Goal: Task Accomplishment & Management: Use online tool/utility

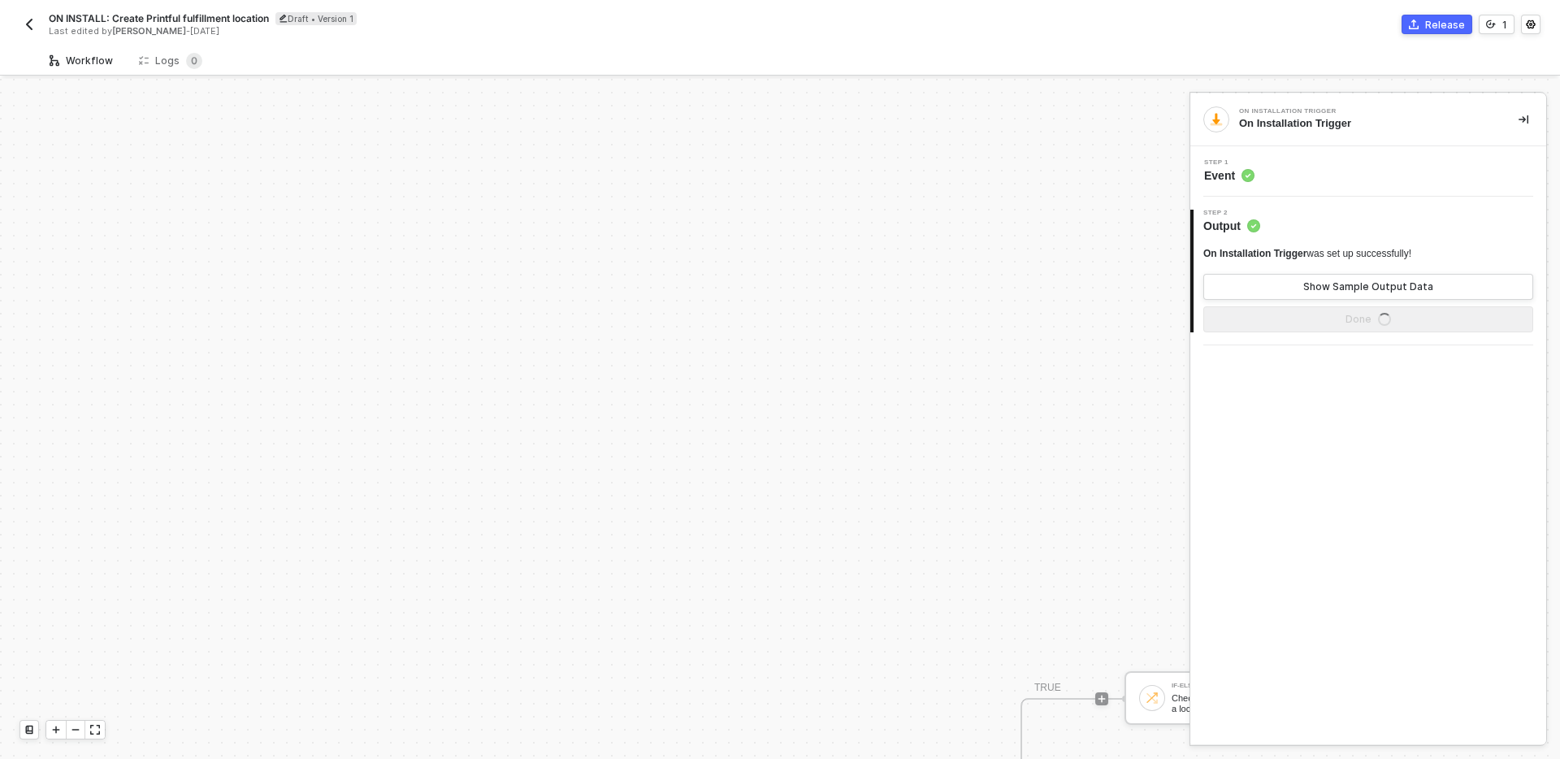
scroll to position [495, 0]
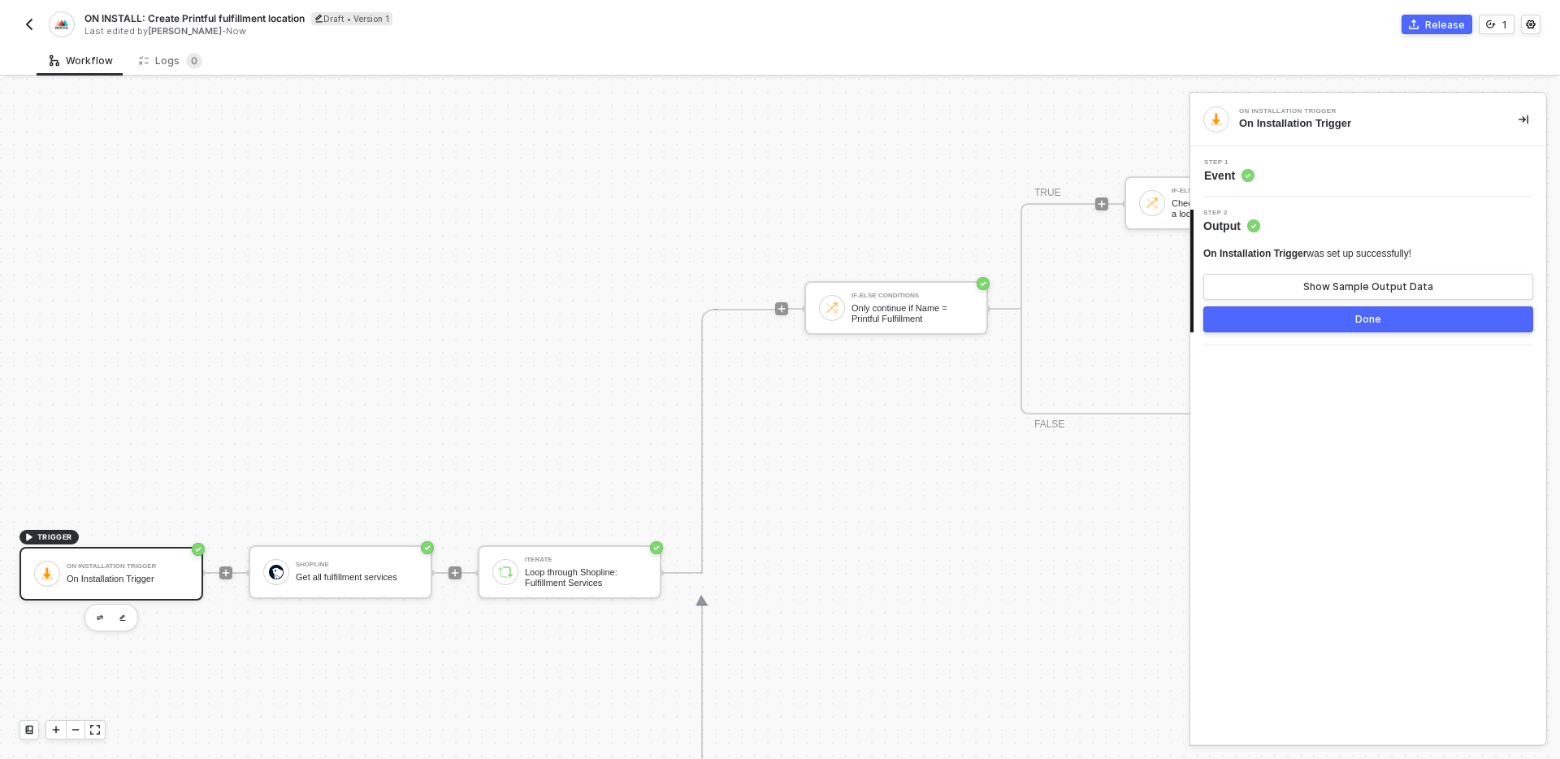
click at [791, 542] on div "If-Else Conditions Only continue if Name = Printful Fulfillment TRUE If-Else Co…" at bounding box center [1549, 309] width 1548 height 528
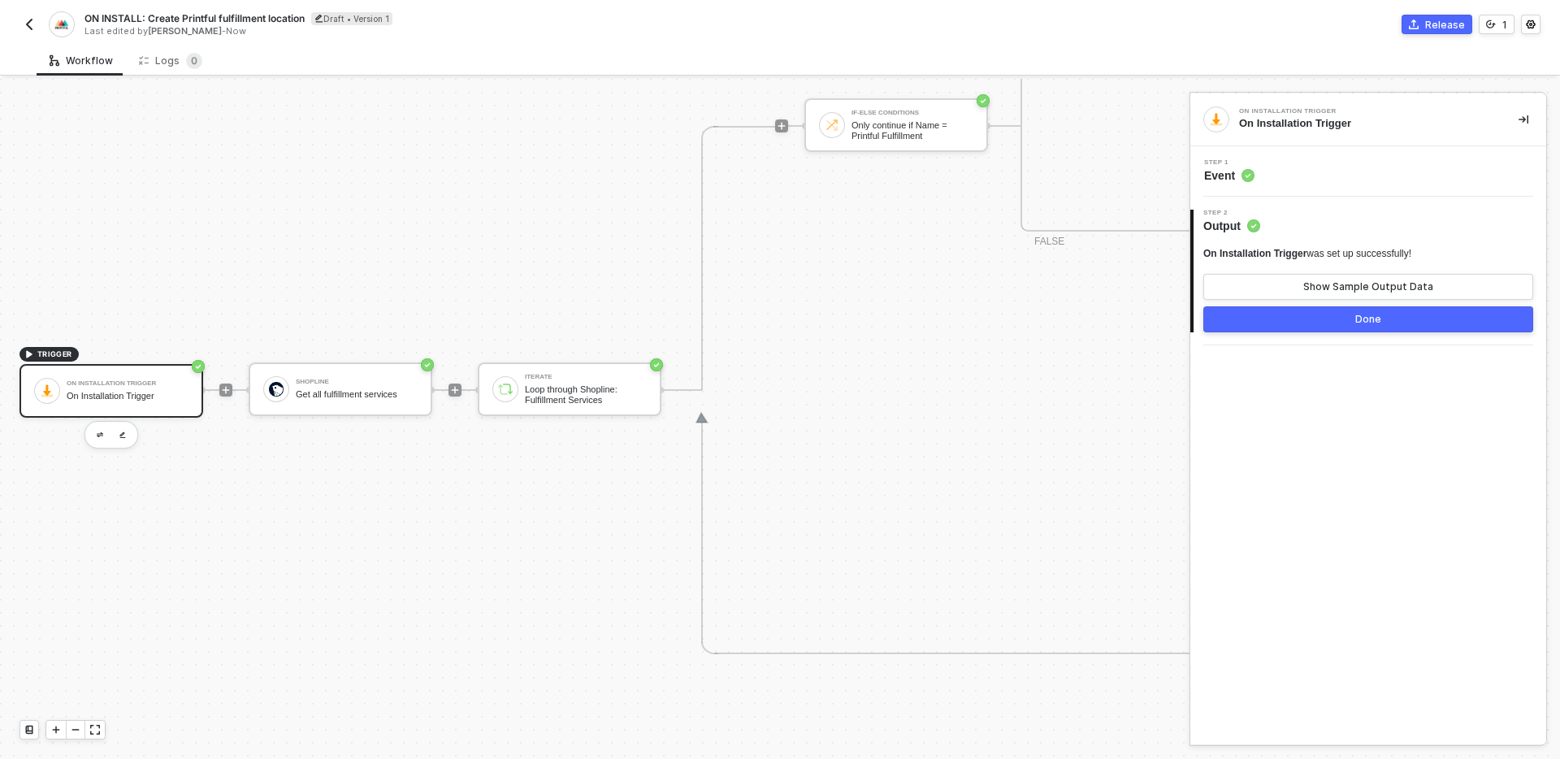
scroll to position [679, 0]
click at [456, 449] on div at bounding box center [455, 388] width 216 height 127
click at [29, 24] on img "button" at bounding box center [29, 24] width 13 height 13
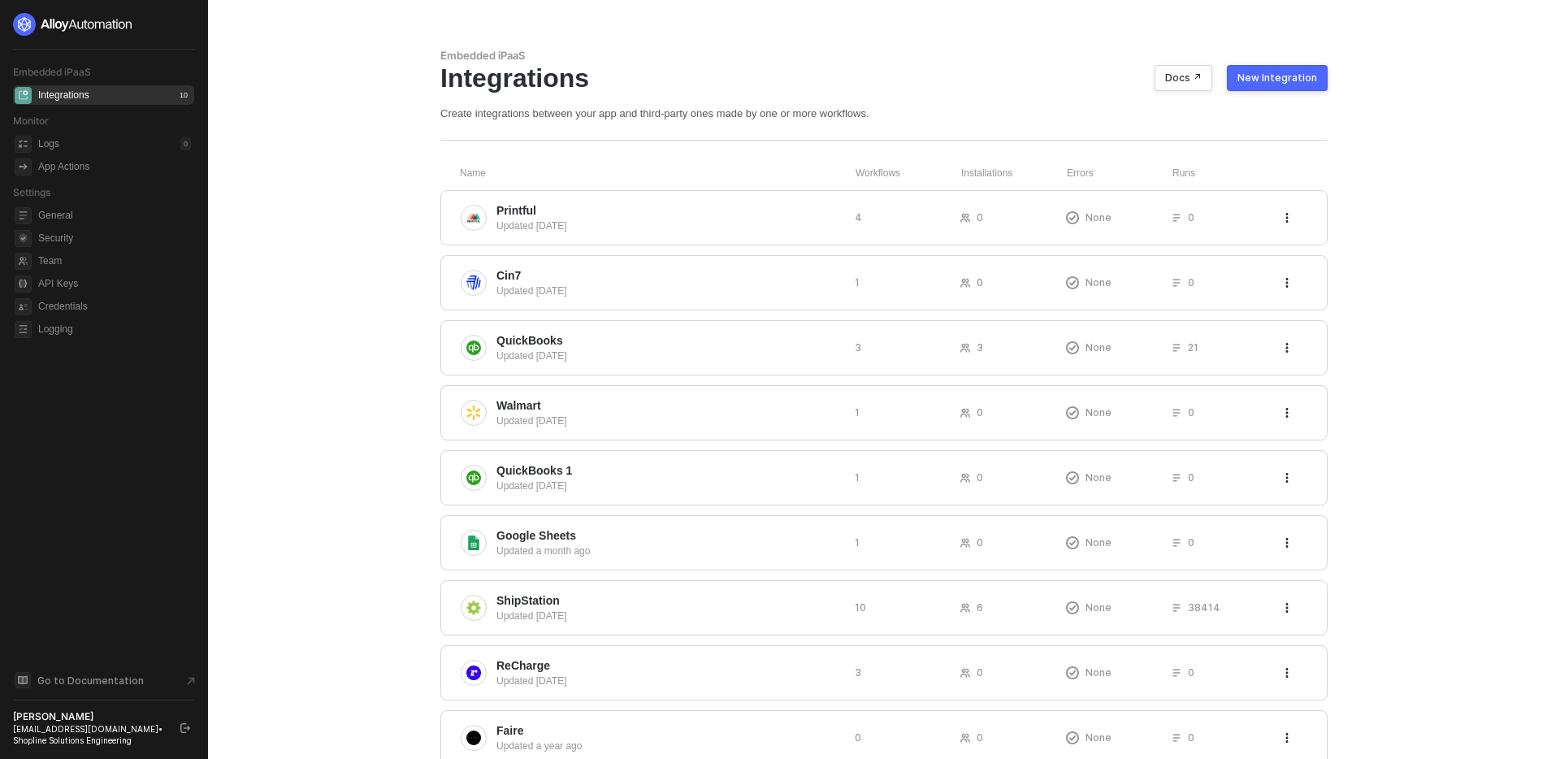
click at [357, 387] on main "Embedded iPaaS Integrations Docs ↗ New Integration Create integrations between …" at bounding box center [780, 439] width 1560 height 879
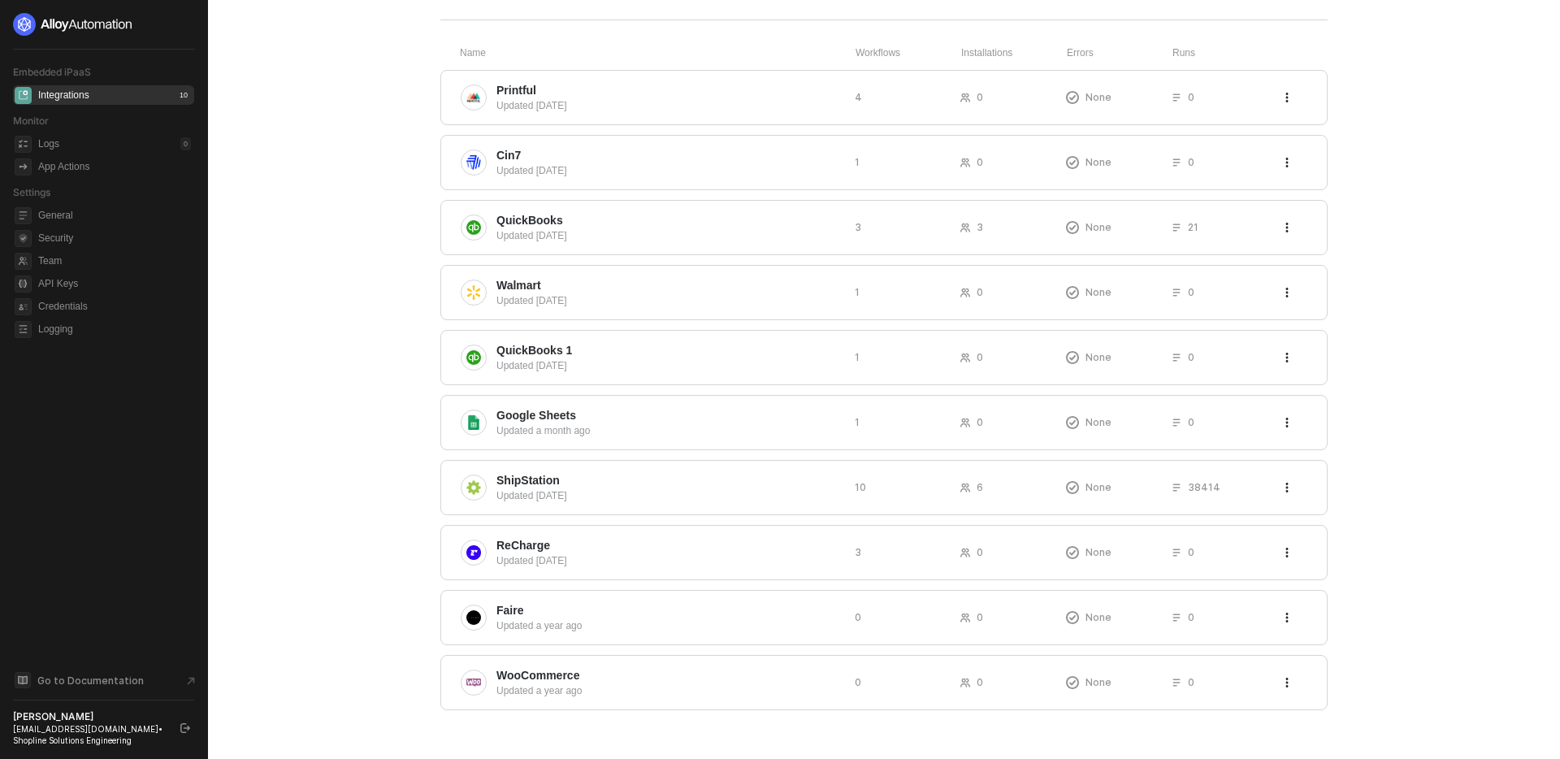
click at [373, 522] on main "Embedded iPaaS Integrations Docs ↗ New Integration Create integrations between …" at bounding box center [780, 319] width 1560 height 879
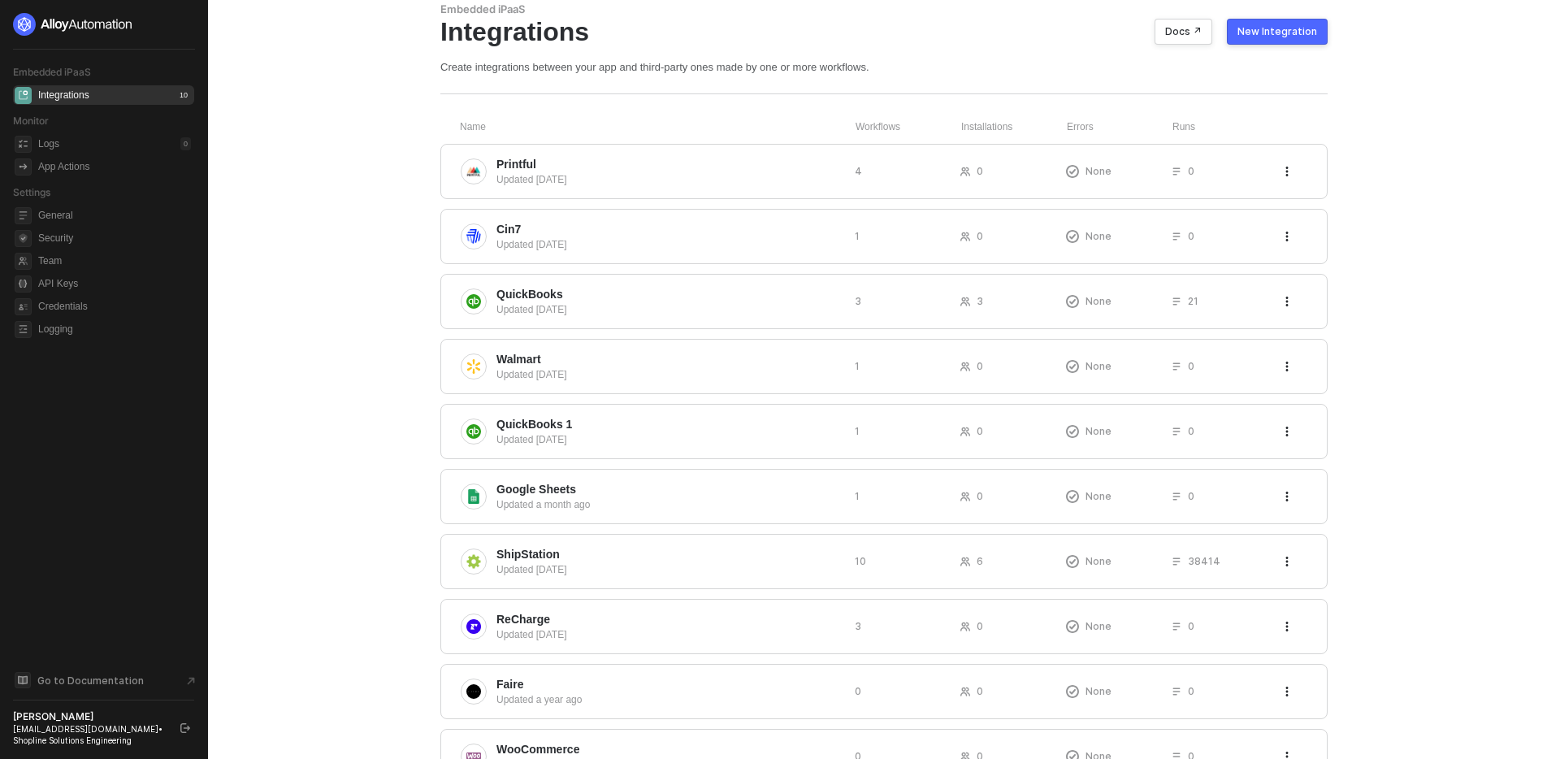
scroll to position [0, 0]
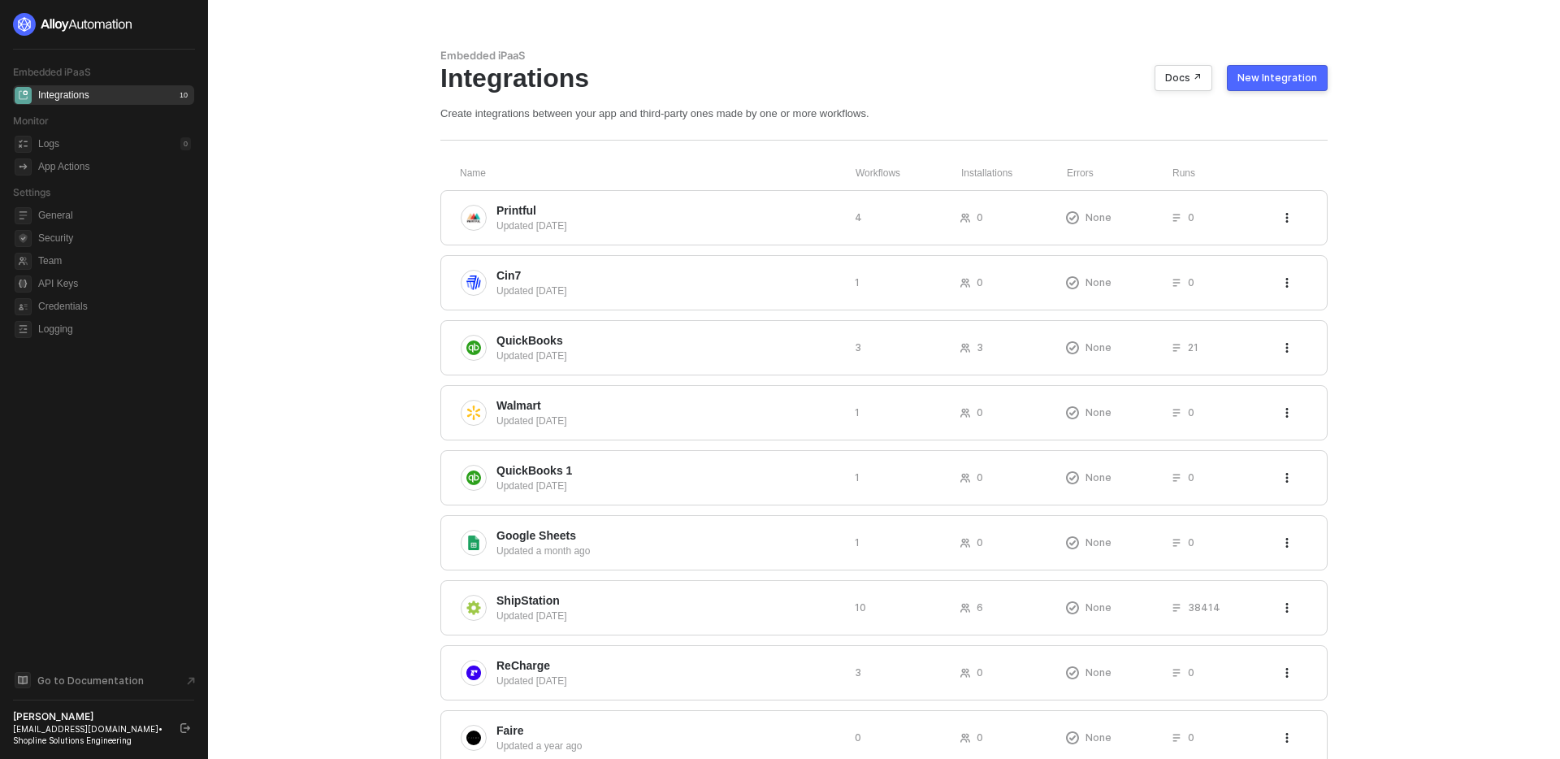
click at [384, 465] on main "Embedded iPaaS Integrations Docs ↗ New Integration Create integrations between …" at bounding box center [780, 439] width 1560 height 879
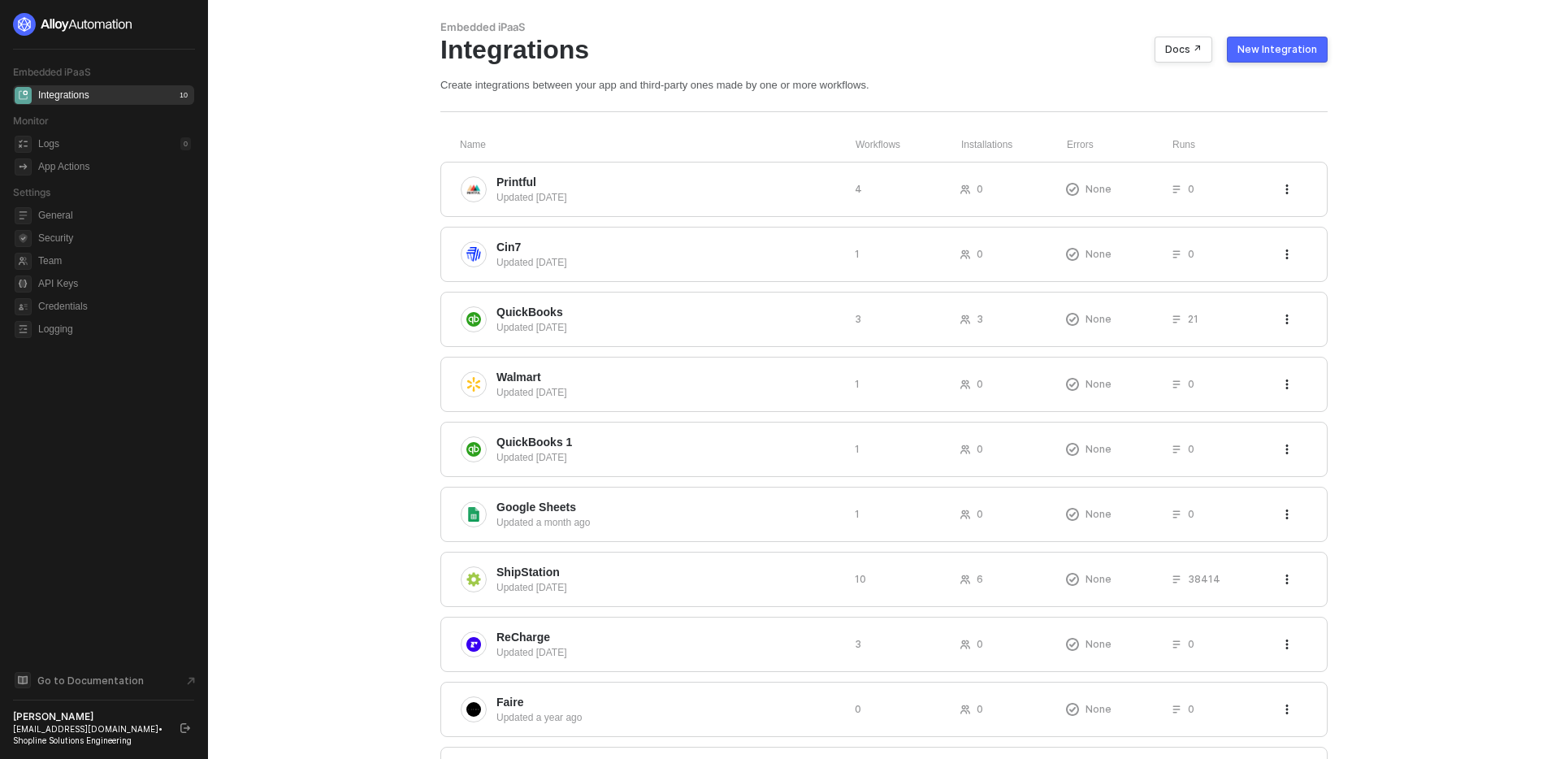
scroll to position [120, 0]
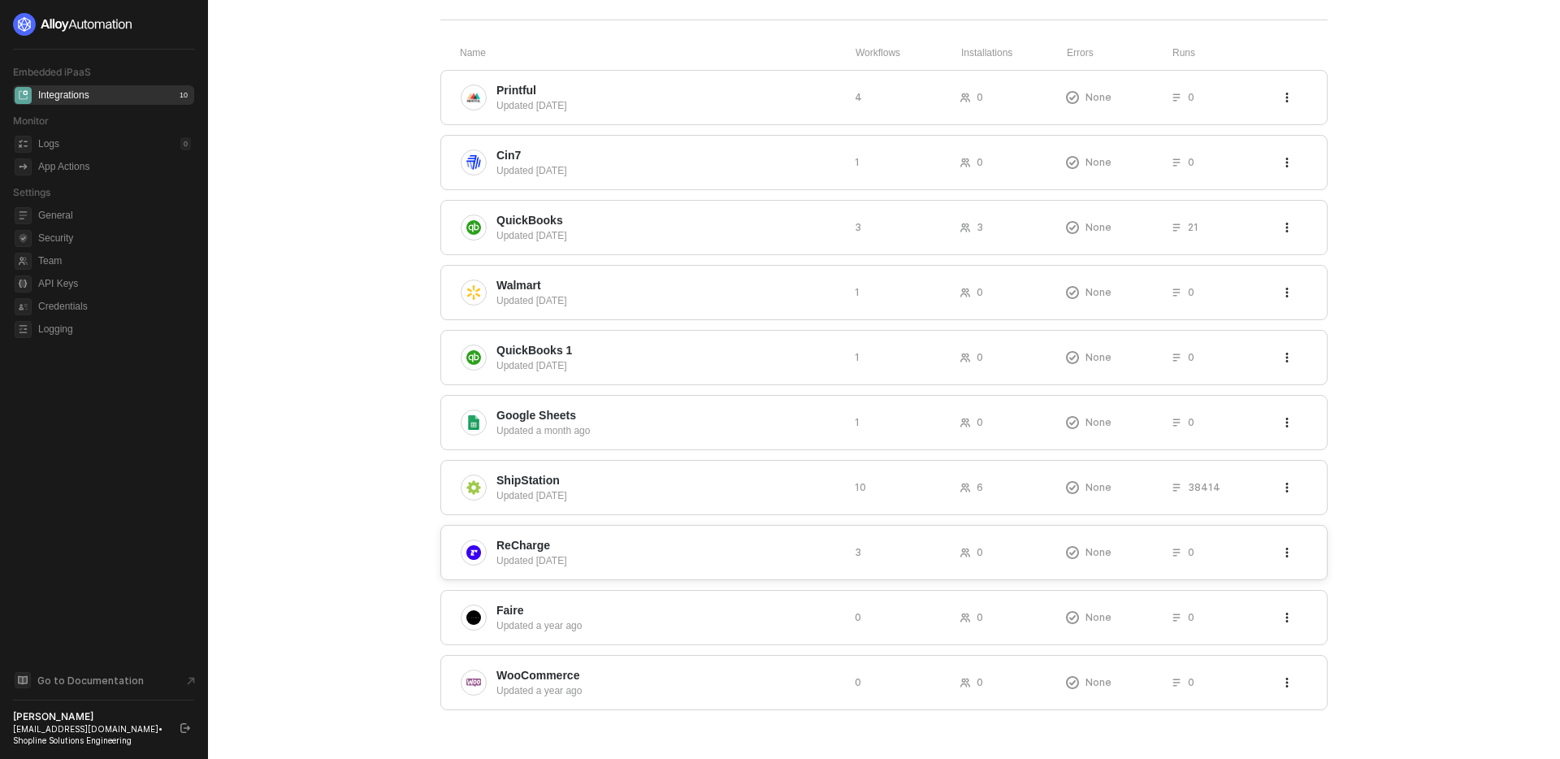
click at [839, 558] on div "Updated [DATE]" at bounding box center [668, 560] width 345 height 15
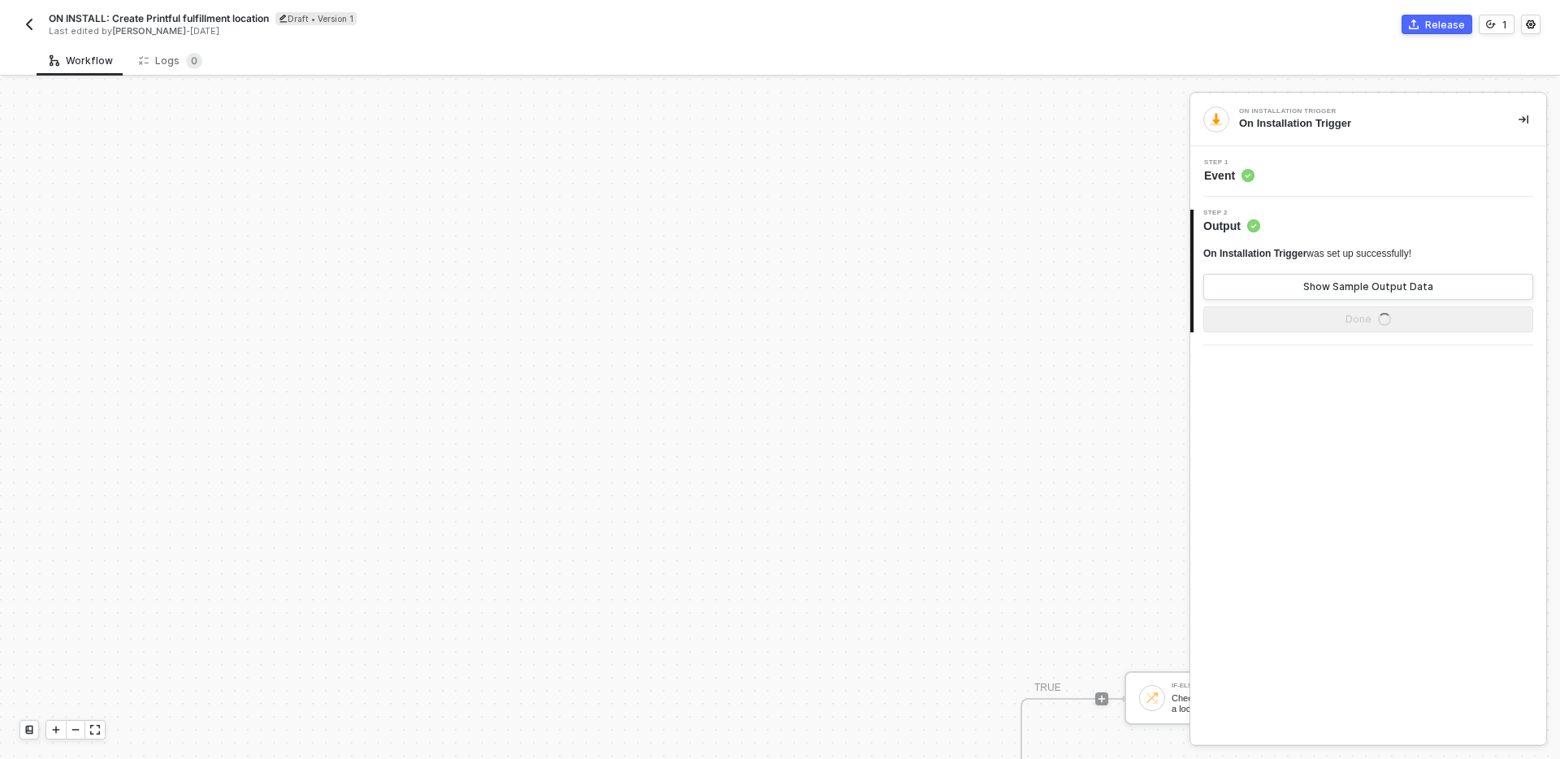
scroll to position [495, 0]
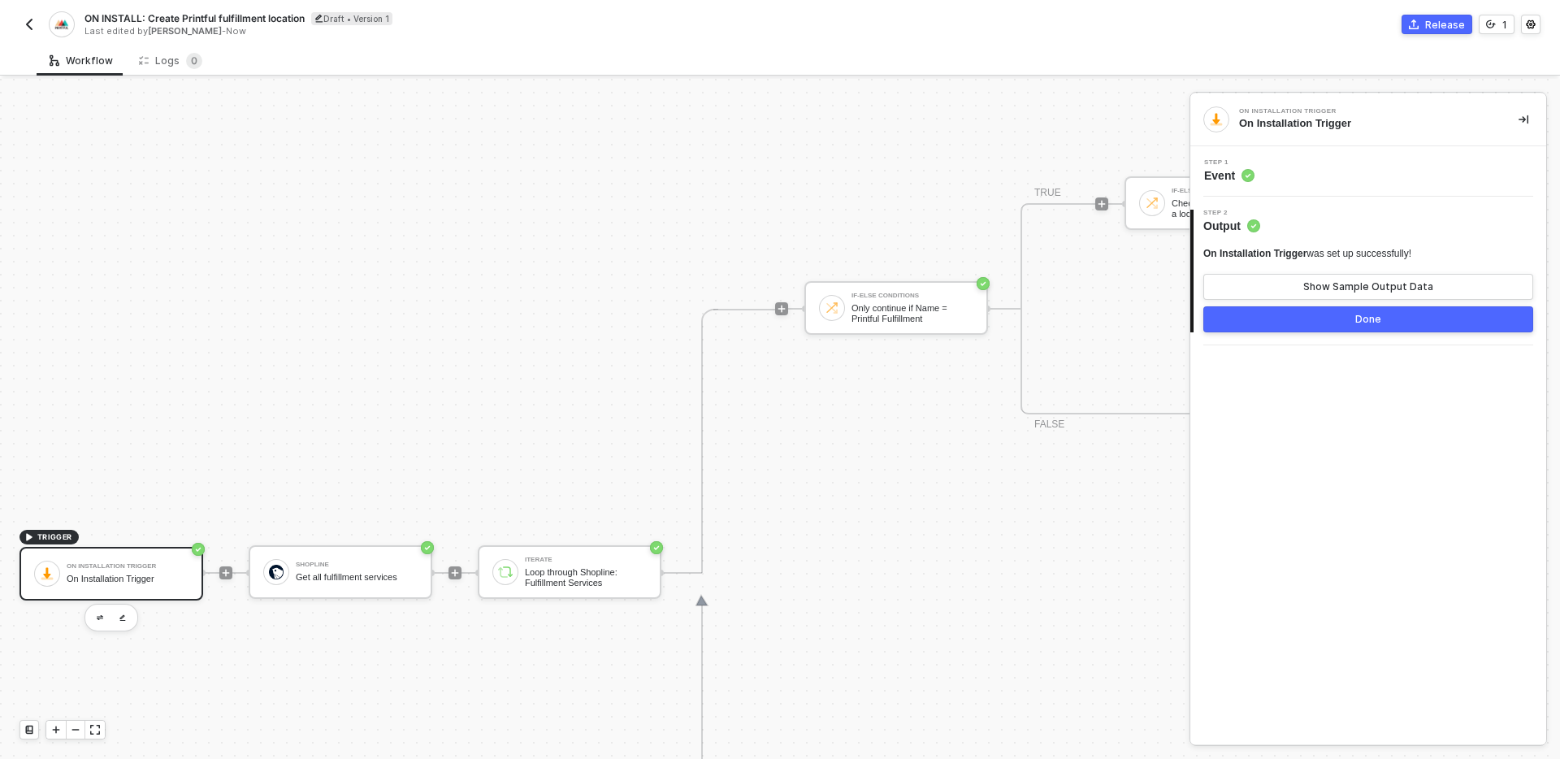
click at [945, 604] on div "If-Else Conditions Only continue if Name = Printful Fulfillment TRUE If-Else Co…" at bounding box center [1549, 573] width 1548 height 528
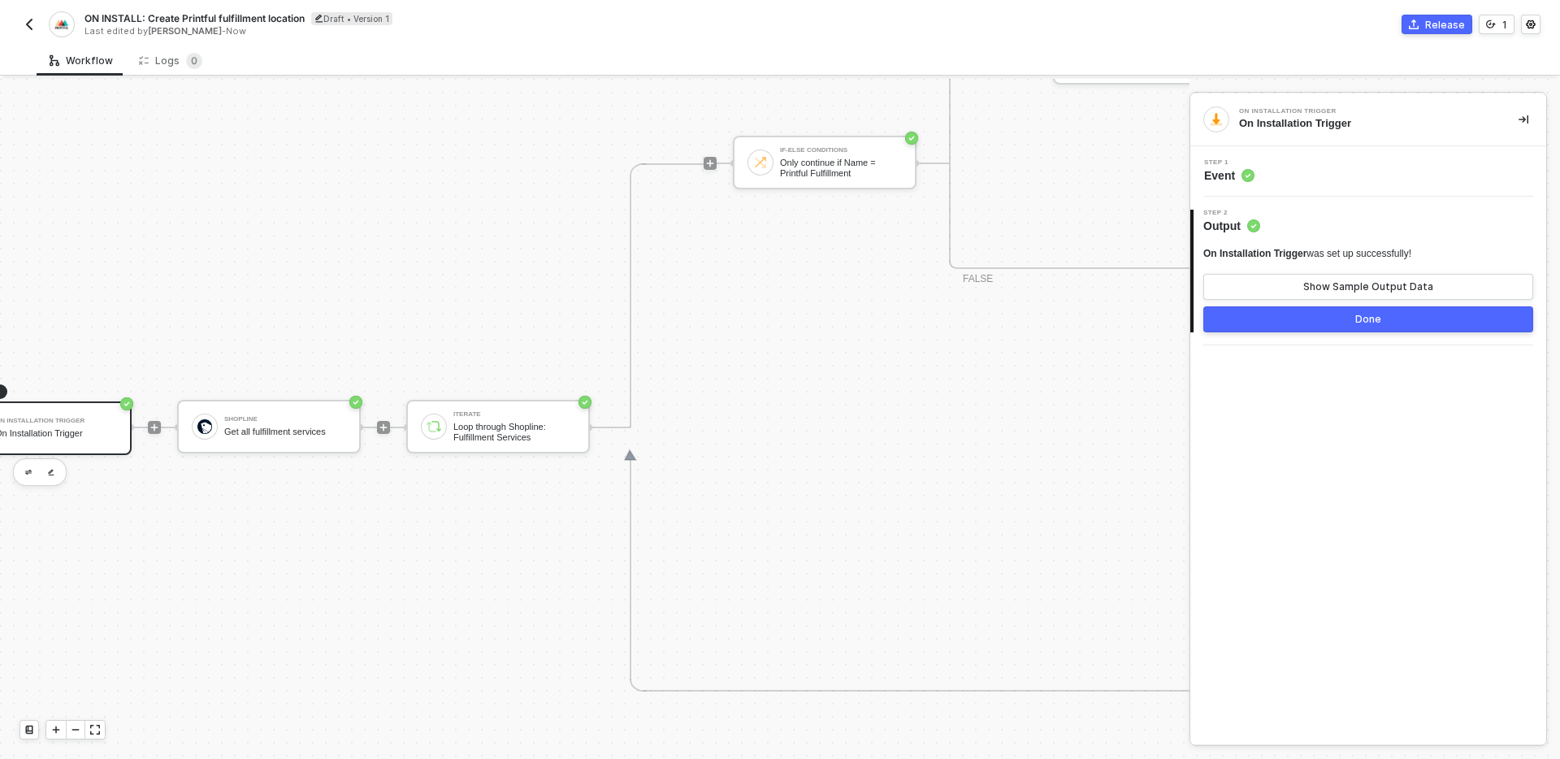
scroll to position [640, 0]
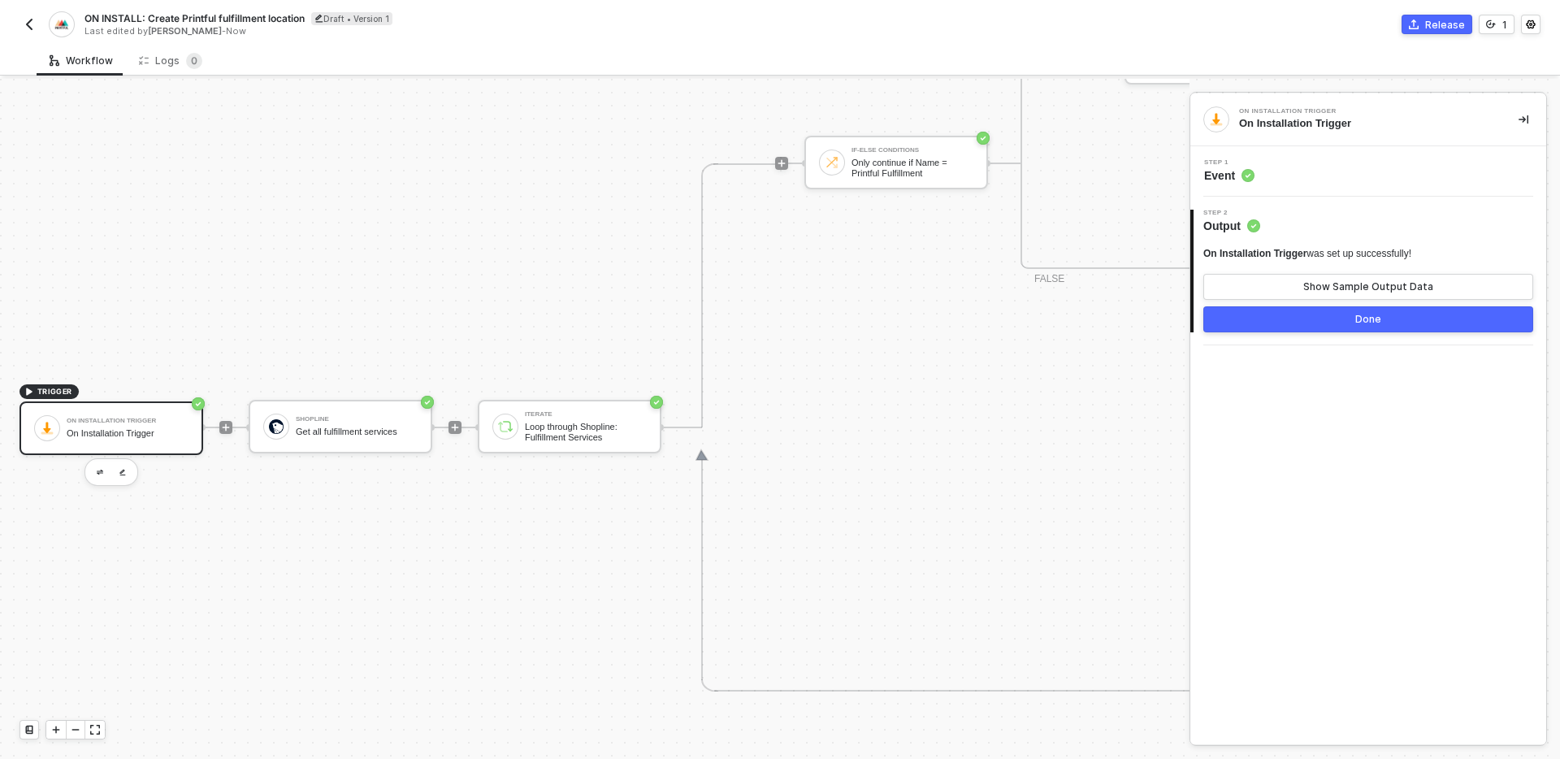
click at [945, 583] on div "If-Else Conditions Only continue if Name = Printful Fulfillment TRUE If-Else Co…" at bounding box center [1549, 427] width 1548 height 528
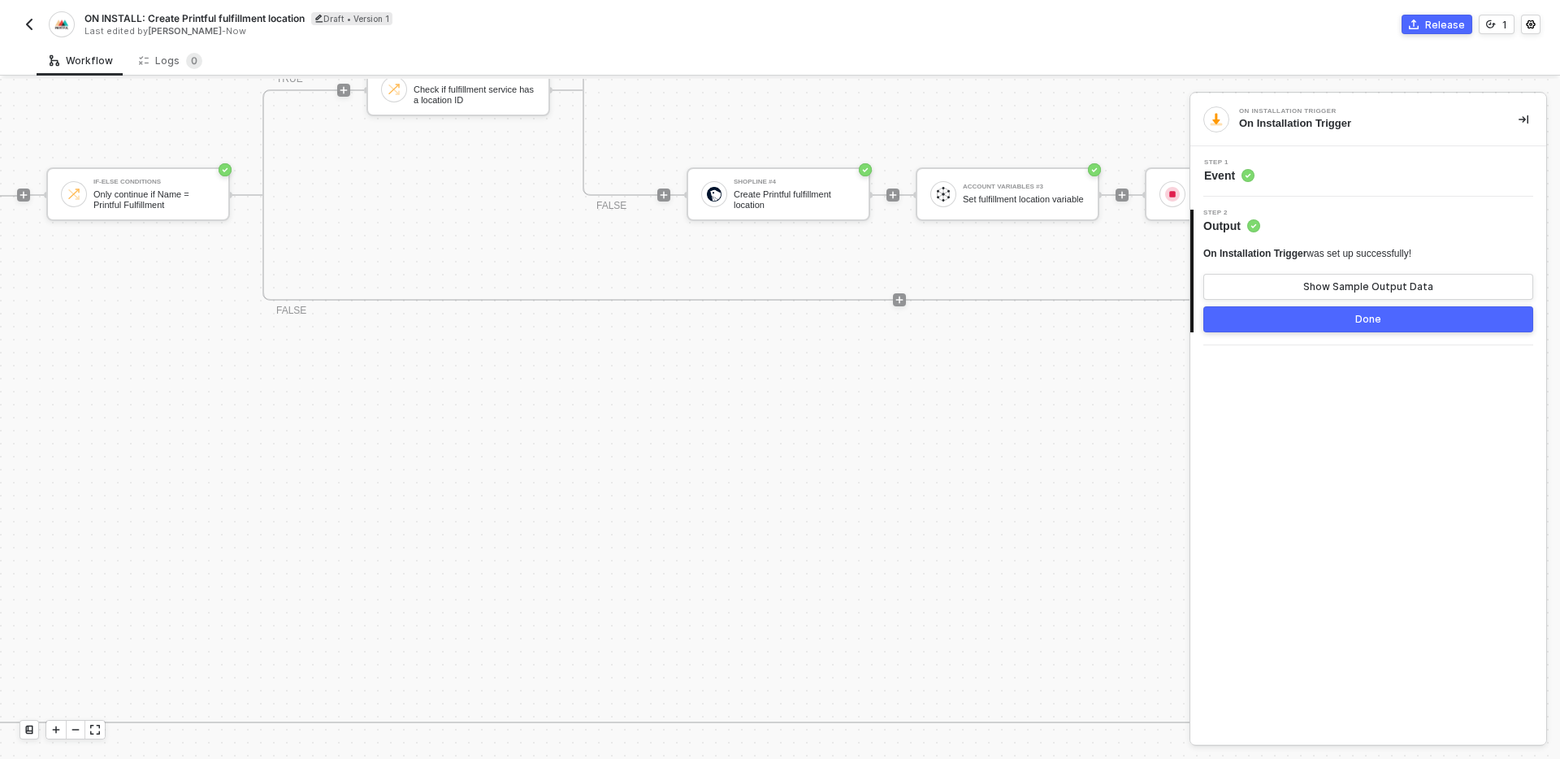
scroll to position [608, 0]
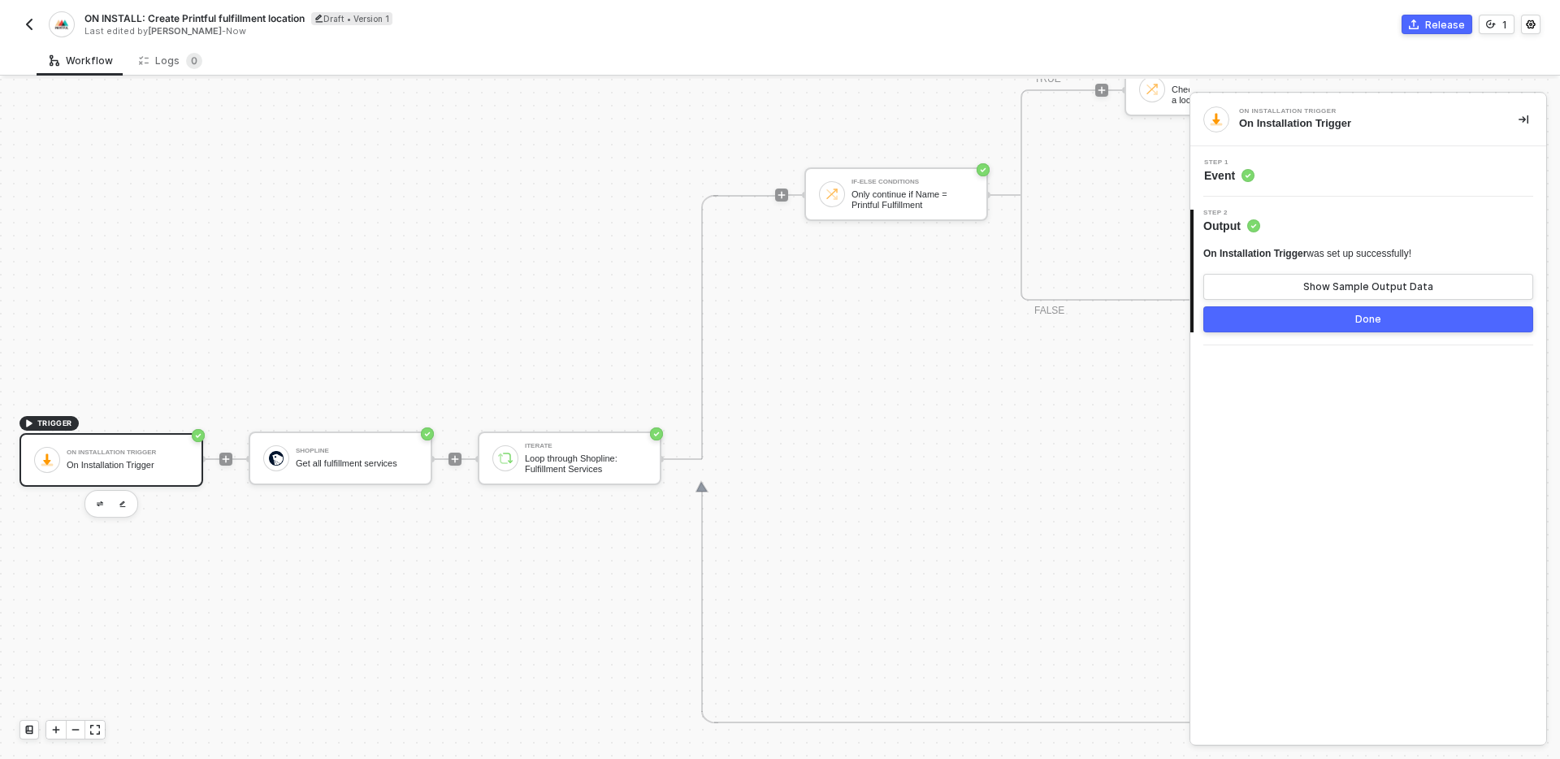
click at [897, 461] on div "If-Else Conditions Only continue if Name = Printful Fulfillment TRUE If-Else Co…" at bounding box center [1549, 459] width 1548 height 528
click at [1295, 409] on div "On Installation Trigger On Installation Trigger Step 1 Event 2 Step 2 Output On…" at bounding box center [1368, 418] width 356 height 651
click at [1525, 115] on icon "icon-collapse-right" at bounding box center [1523, 120] width 10 height 10
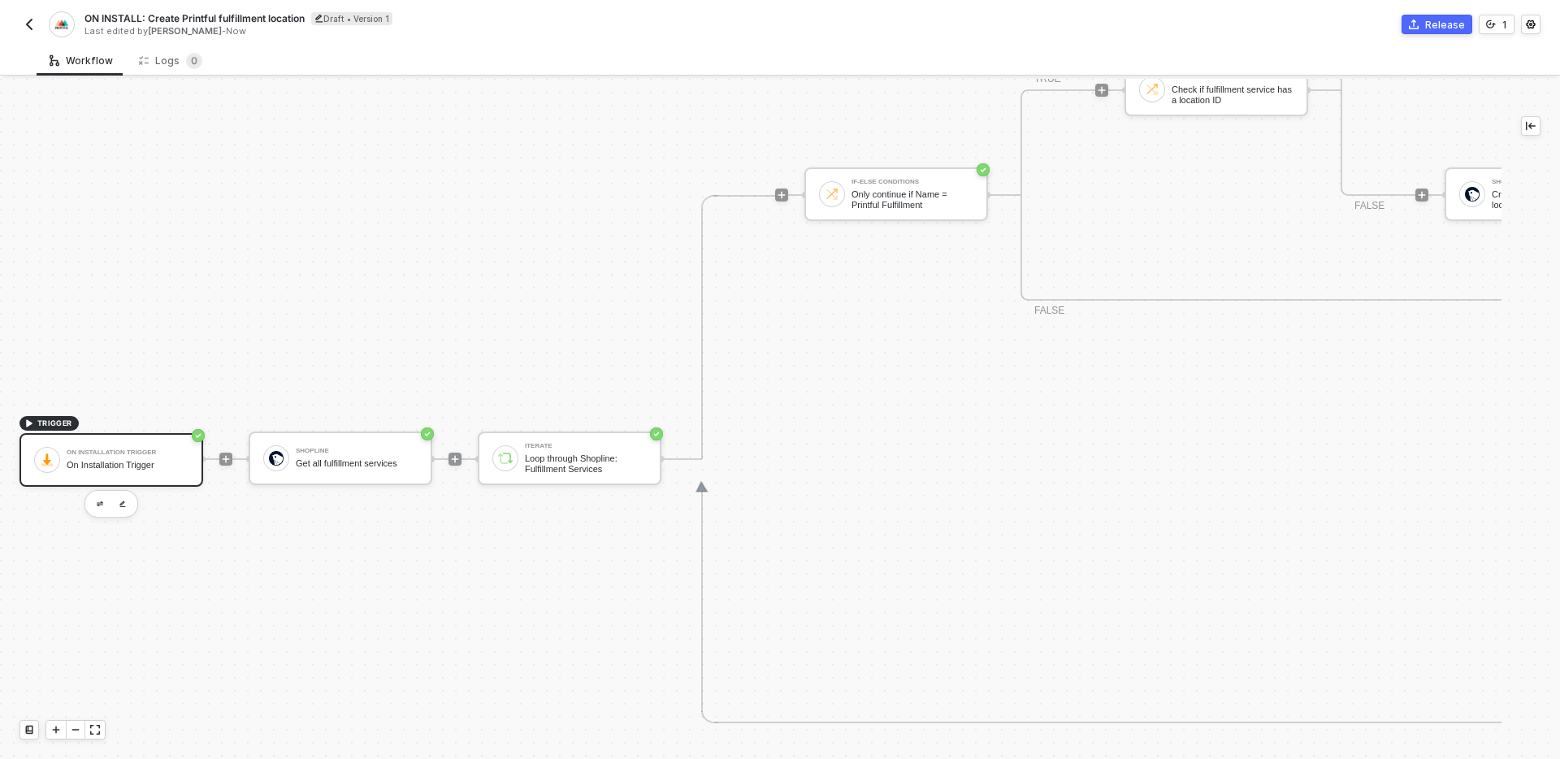
click at [935, 510] on div "If-Else Conditions Only continue if Name = Printful Fulfillment TRUE If-Else Co…" at bounding box center [1549, 459] width 1548 height 528
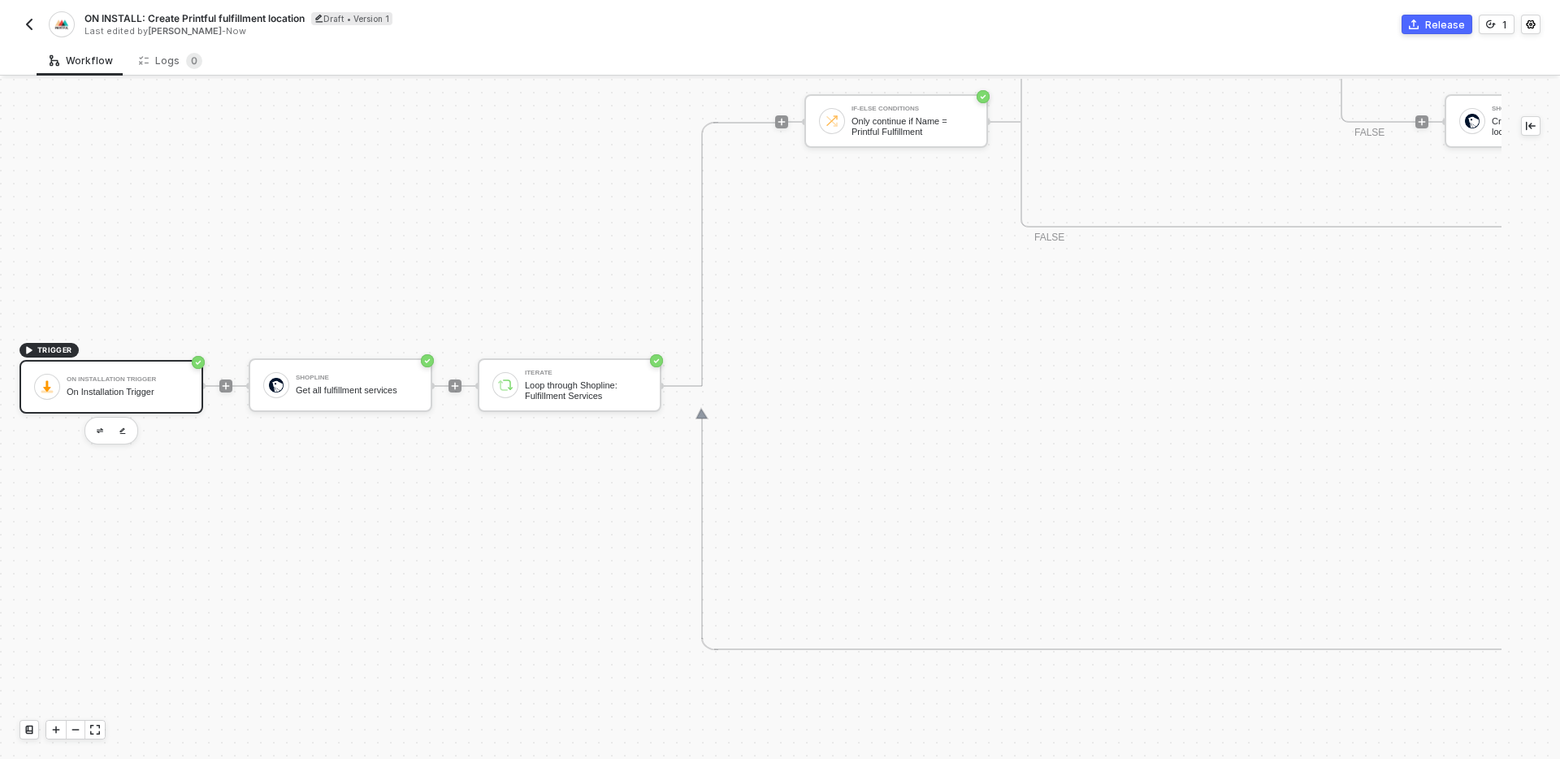
scroll to position [710, 0]
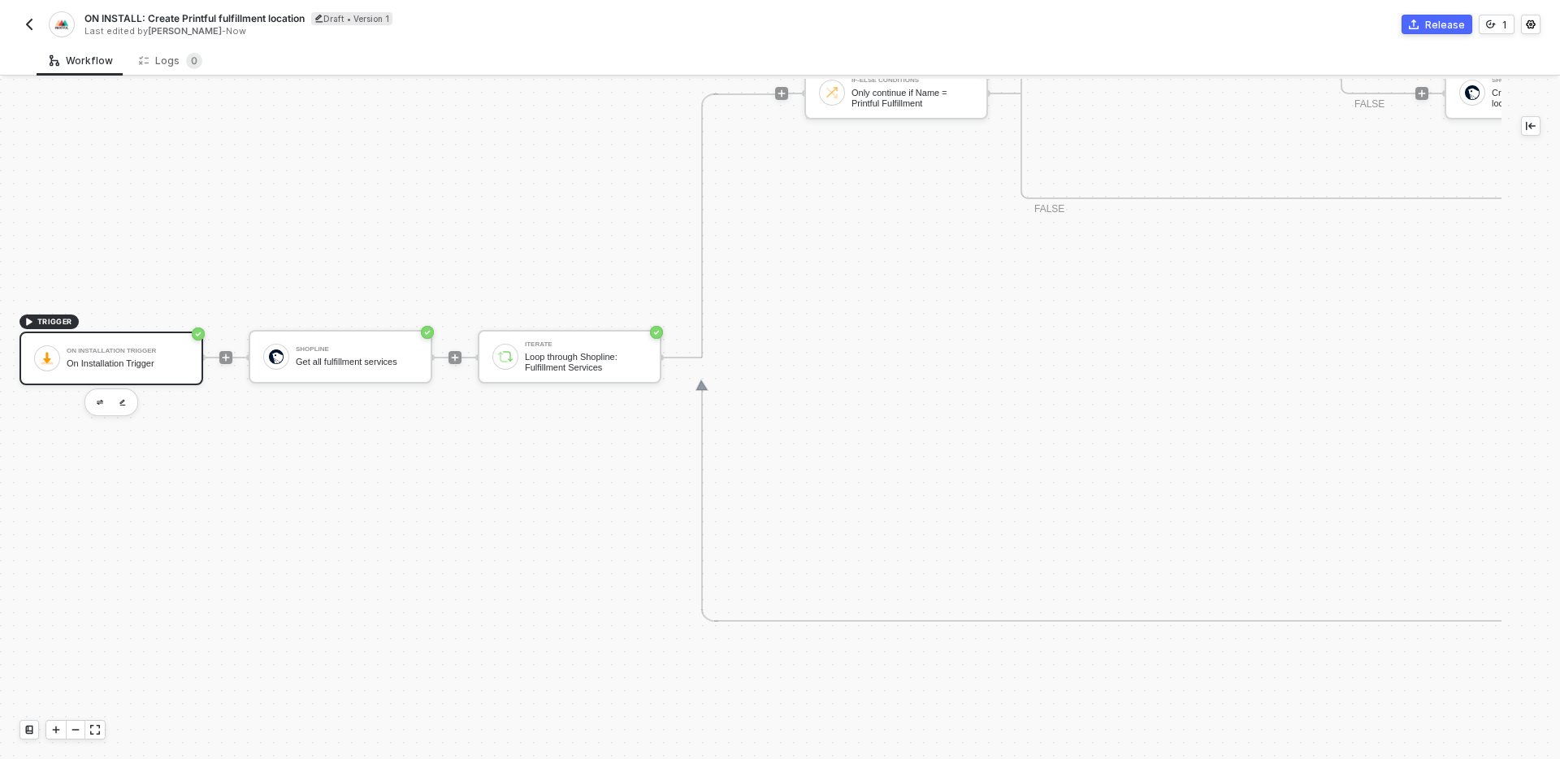
click at [935, 510] on div "If-Else Conditions Only continue if Name = Printful Fulfillment TRUE If-Else Co…" at bounding box center [1549, 357] width 1548 height 528
click at [930, 507] on div "If-Else Conditions Only continue if Name = Printful Fulfillment TRUE If-Else Co…" at bounding box center [1549, 357] width 1548 height 528
